Goal: Complete application form

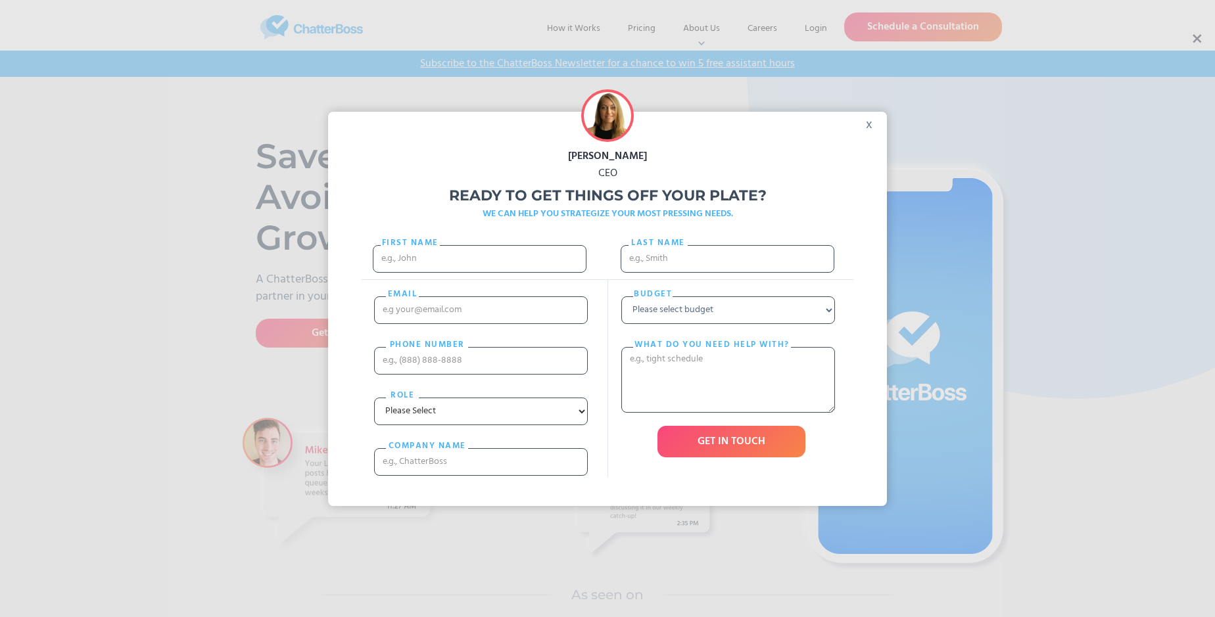
click at [1196, 39] on div "[PERSON_NAME] CEO Ready to get things off your plate? WE CAN HELP YOU STRATEGIZ…" at bounding box center [607, 308] width 1215 height 617
click at [479, 272] on input "First Name" at bounding box center [480, 259] width 214 height 28
type input "Jaycee"
click at [727, 265] on input "Last name" at bounding box center [728, 259] width 214 height 28
type input "[PERSON_NAME]"
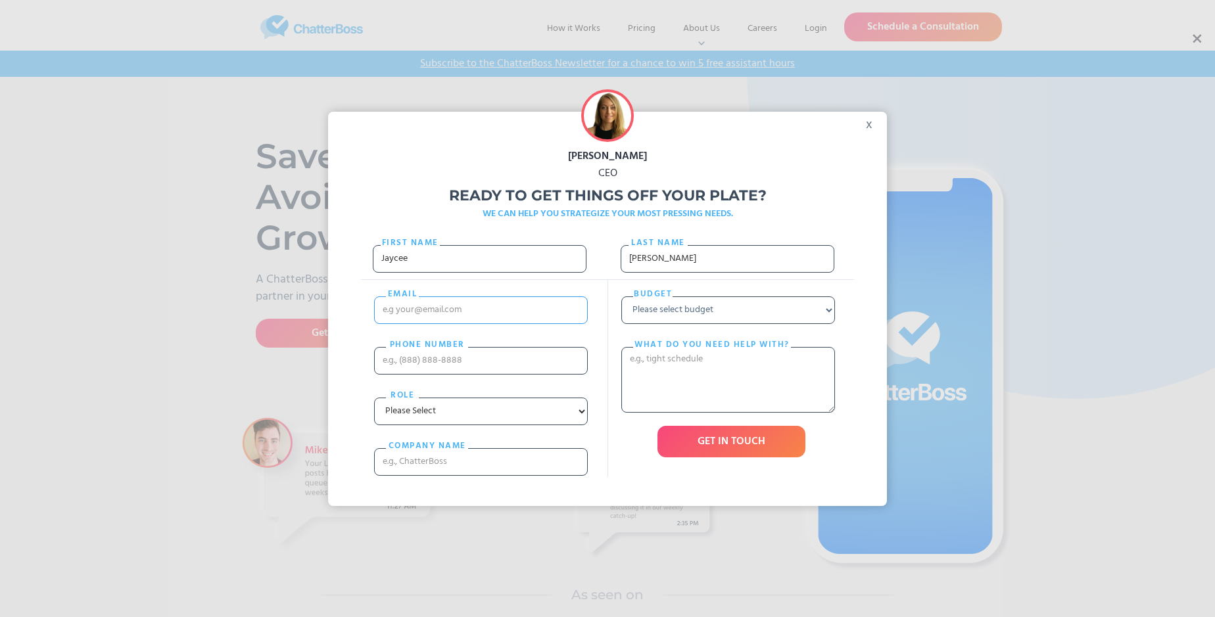
click at [481, 323] on input "email" at bounding box center [481, 311] width 214 height 28
type input "[EMAIL_ADDRESS][DOMAIN_NAME]"
click at [481, 373] on input "PHONE nUMBER" at bounding box center [481, 361] width 214 height 28
type input "18901571361"
click at [481, 476] on input "cOMPANY NAME" at bounding box center [481, 462] width 214 height 28
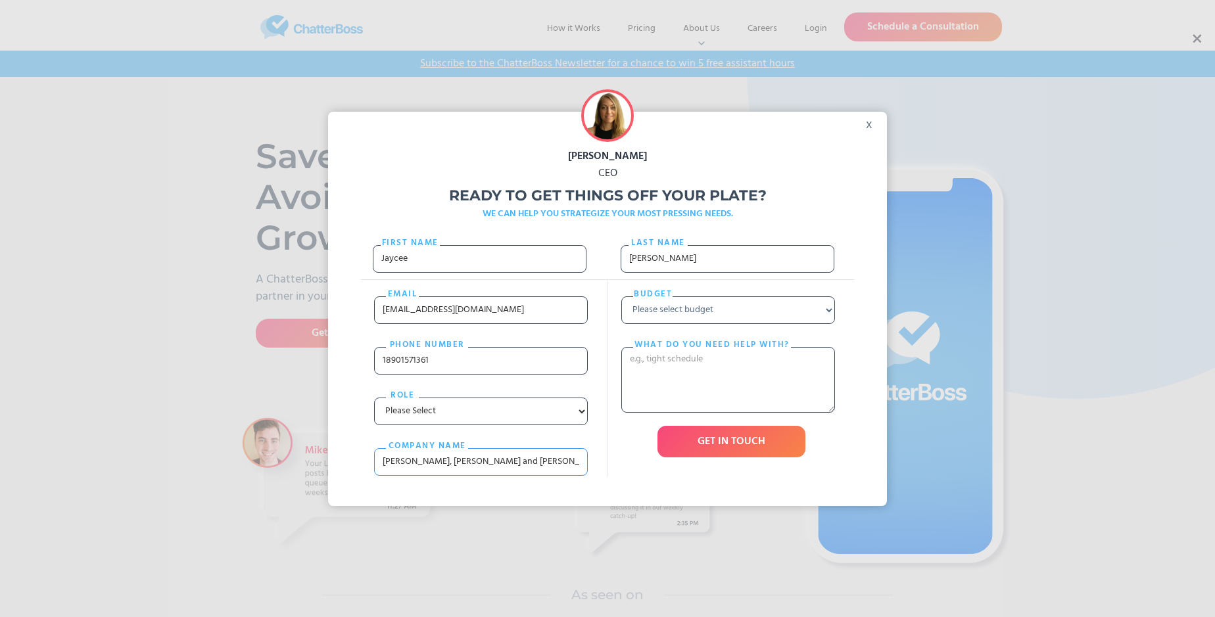
type input "[PERSON_NAME], [PERSON_NAME] and [PERSON_NAME]"
select select "Under $700"
click at [728, 406] on textarea "What do you need help with?" at bounding box center [728, 380] width 214 height 66
type textarea "vulgivagus"
click at [731, 458] on input "GET IN TOUCH" at bounding box center [731, 442] width 148 height 32
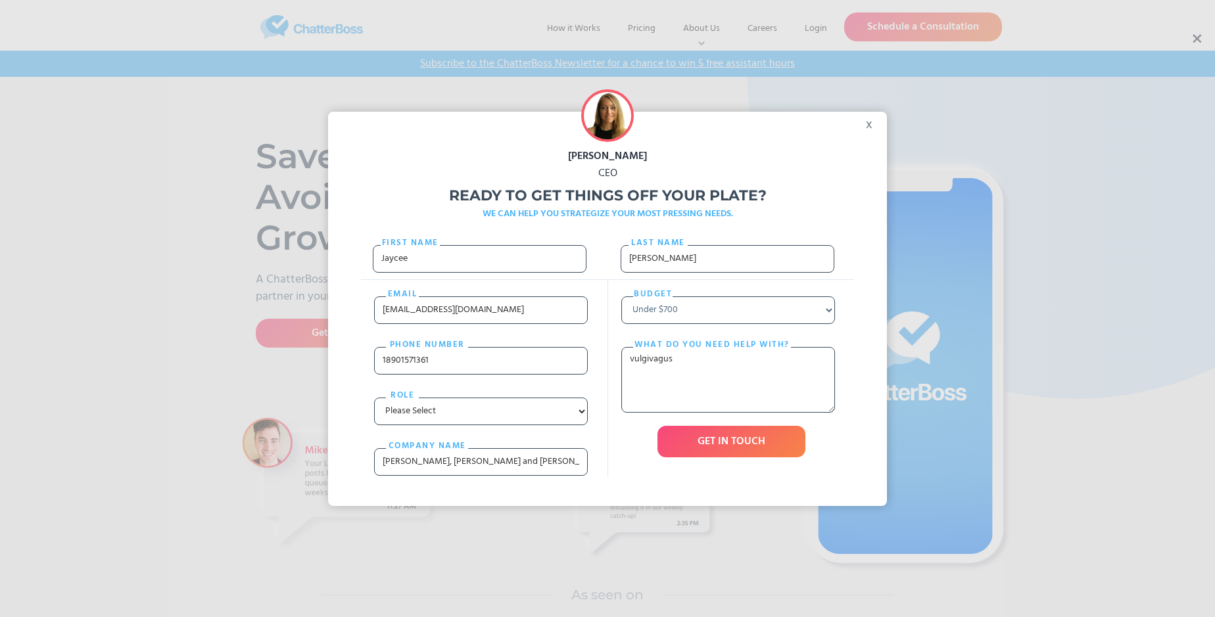
type input "Please wait..."
click at [1196, 39] on div "[PERSON_NAME] CEO Ready to get things off your plate? WE CAN HELP YOU STRATEGIZ…" at bounding box center [607, 308] width 1215 height 617
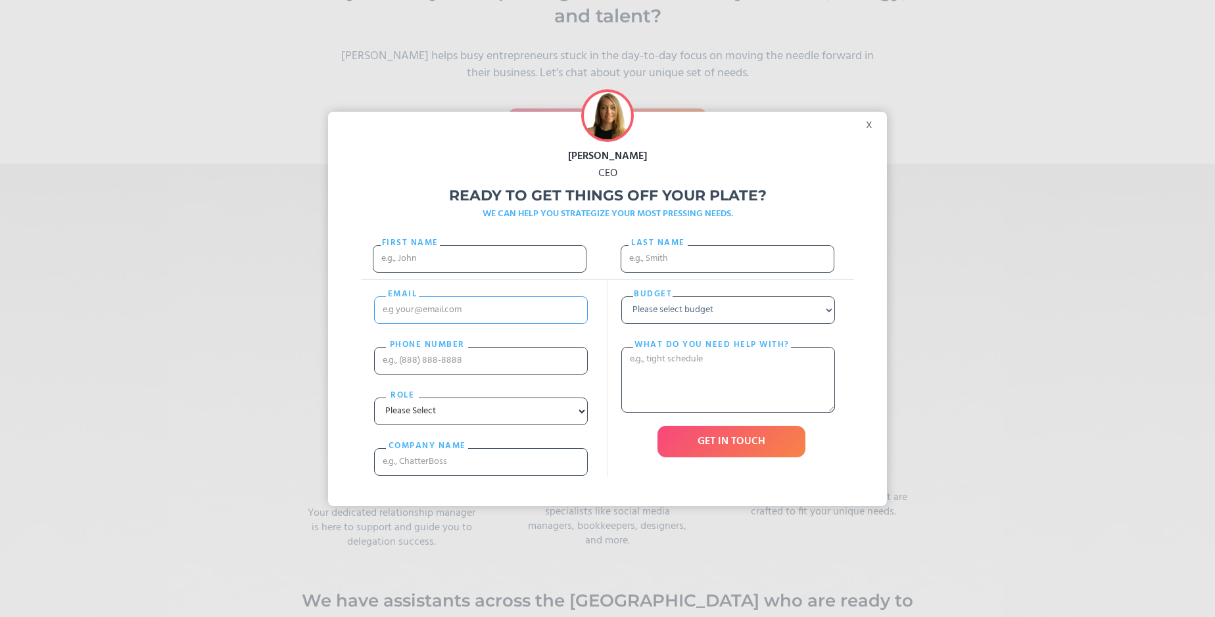
click at [445, 324] on input "email" at bounding box center [481, 311] width 214 height 28
type input "Jaycee"
click at [607, 328] on div "Budget Please select budget Under $700 $700 - $1500 $1500 - $3000 $3000+ What d…" at bounding box center [730, 378] width 247 height 197
type input "[EMAIL_ADDRESS][DOMAIN_NAME]"
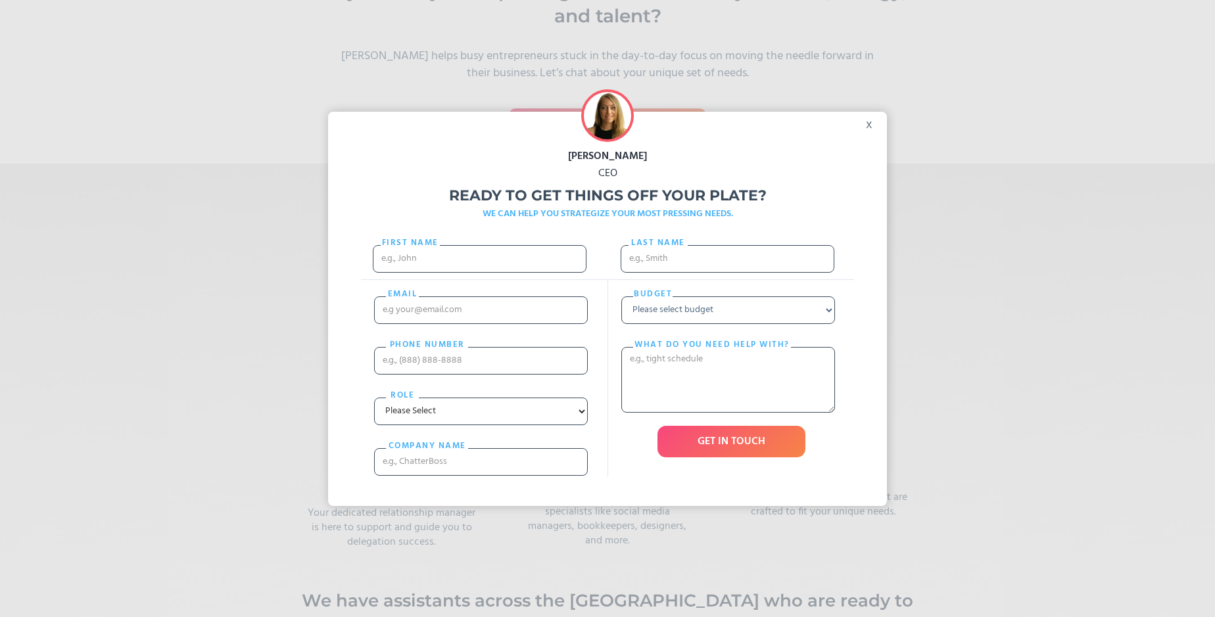
scroll to position [0, 0]
click at [769, 324] on select "Please select budget Under $700 $700 - $1500 $1500 - $3000 $3000+" at bounding box center [728, 311] width 214 height 28
